Goal: Find specific page/section: Find specific page/section

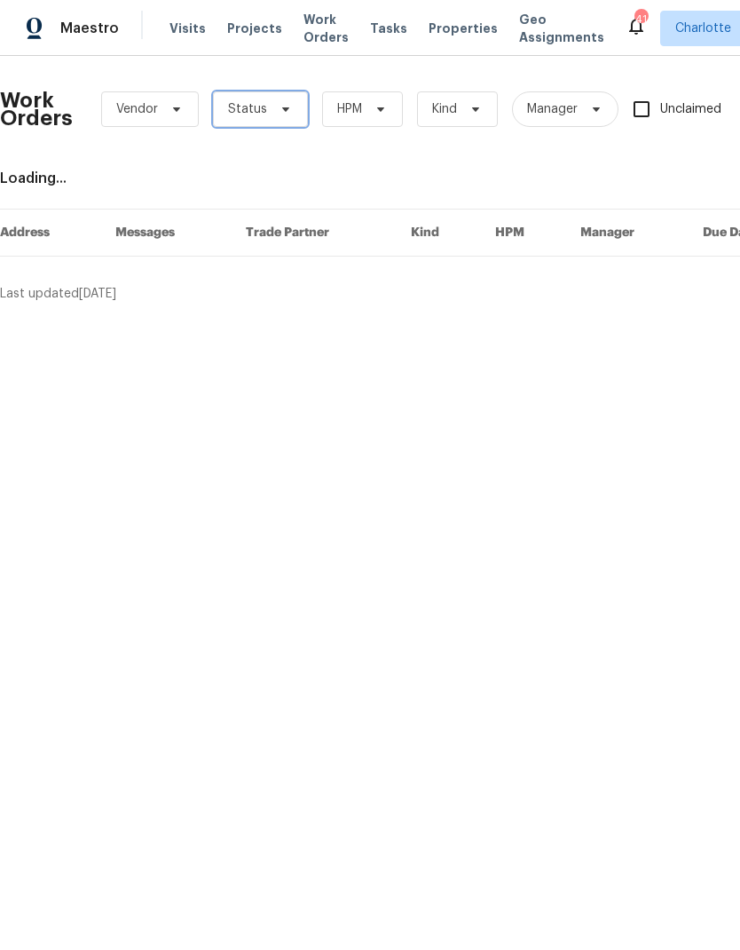
click at [270, 121] on span "Status" at bounding box center [260, 108] width 95 height 35
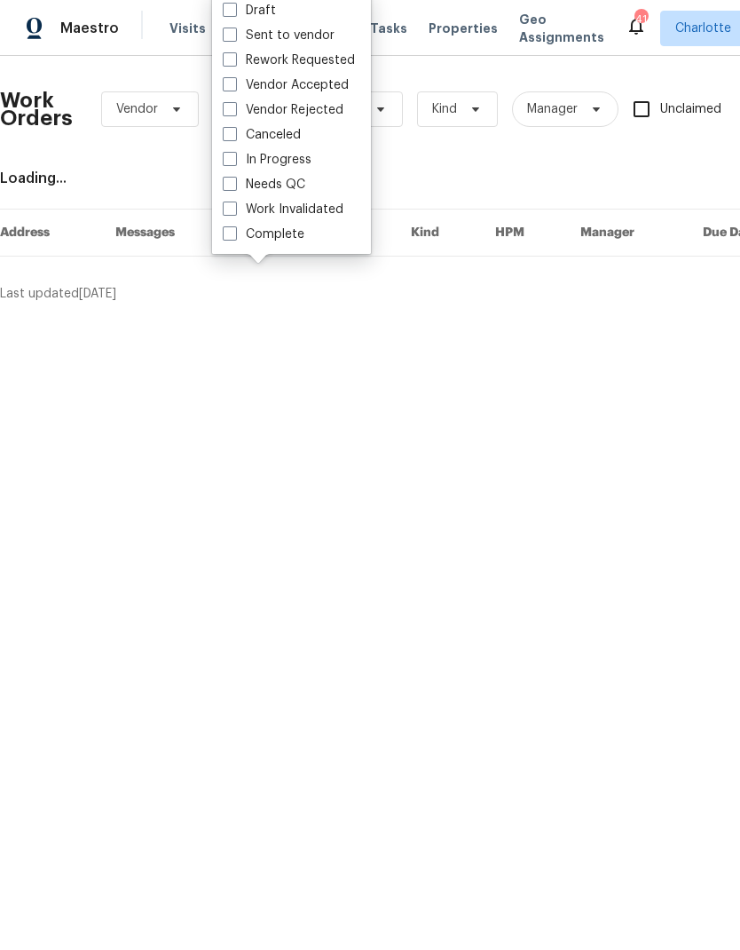
click at [304, 176] on label "Needs QC" at bounding box center [264, 185] width 83 height 18
click at [234, 176] on input "Needs QC" at bounding box center [229, 182] width 12 height 12
checkbox input "true"
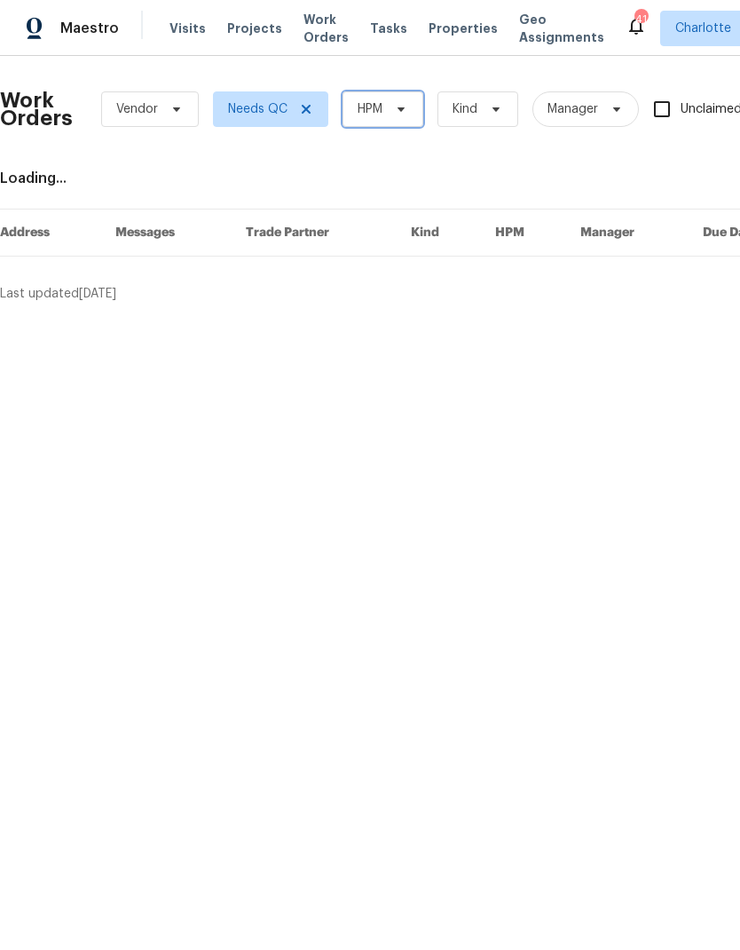
click at [397, 107] on icon at bounding box center [401, 109] width 14 height 14
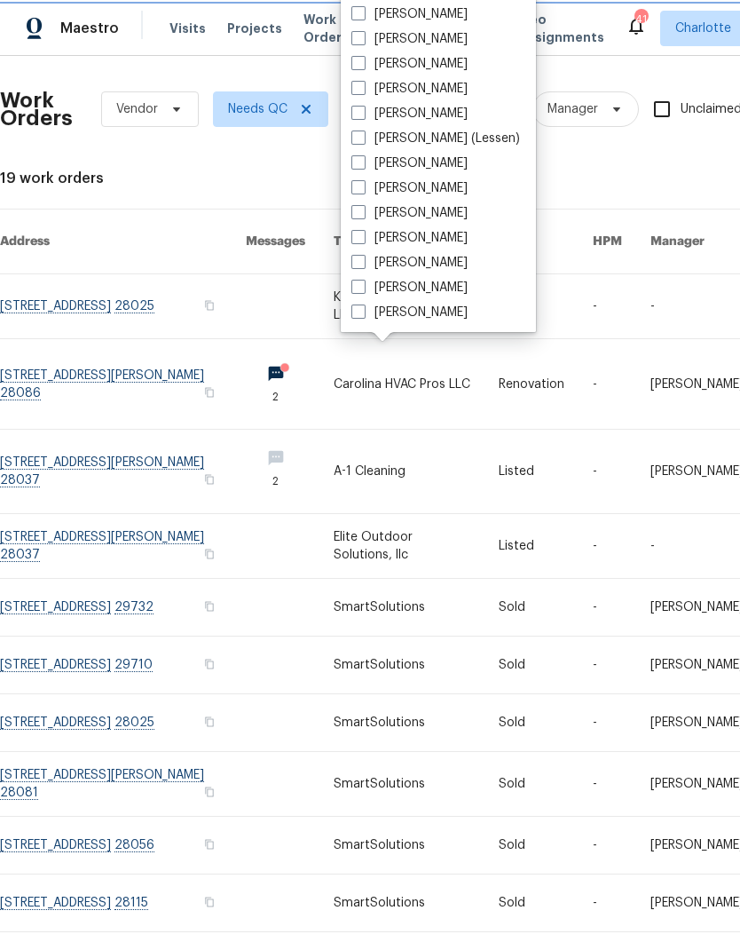
scroll to position [220, 0]
click at [425, 318] on label "[PERSON_NAME]" at bounding box center [409, 313] width 116 height 18
click at [363, 315] on input "[PERSON_NAME]" at bounding box center [357, 310] width 12 height 12
checkbox input "true"
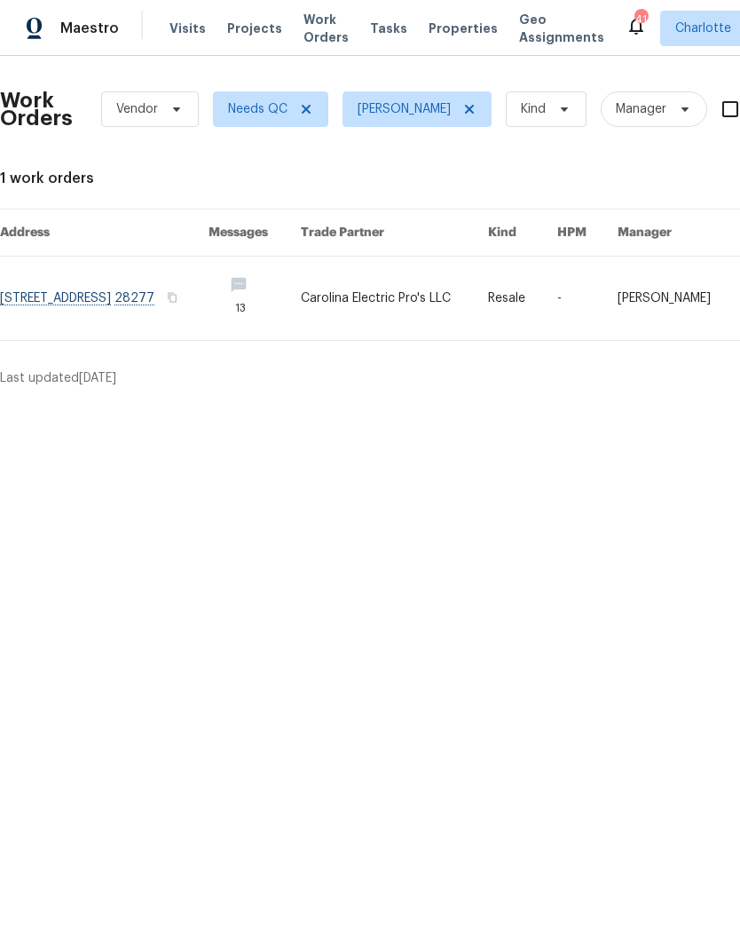
click at [80, 43] on div "Maestro" at bounding box center [59, 28] width 119 height 35
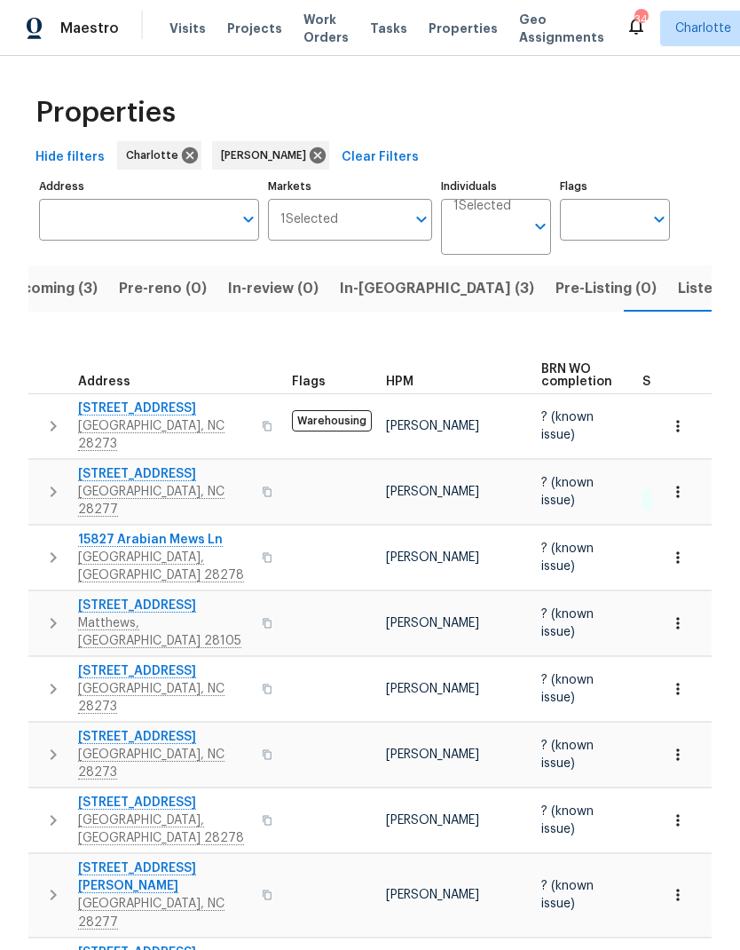
scroll to position [43, 0]
click at [392, 276] on span "In-[GEOGRAPHIC_DATA] (3)" at bounding box center [437, 288] width 194 height 25
